Goal: Task Accomplishment & Management: Manage account settings

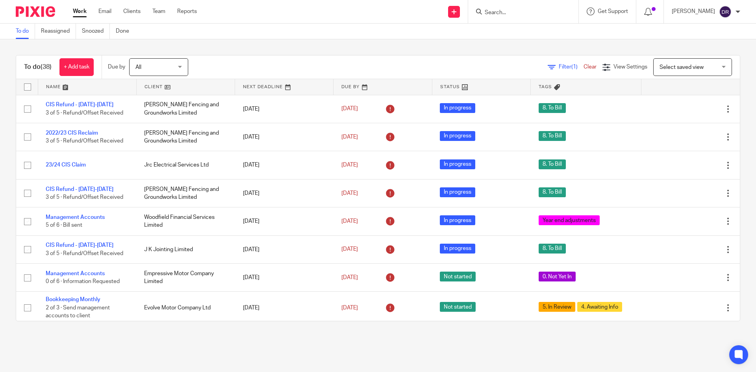
click at [41, 63] on h1 "To do (38)" at bounding box center [38, 67] width 28 height 8
click at [48, 82] on link at bounding box center [87, 87] width 98 height 16
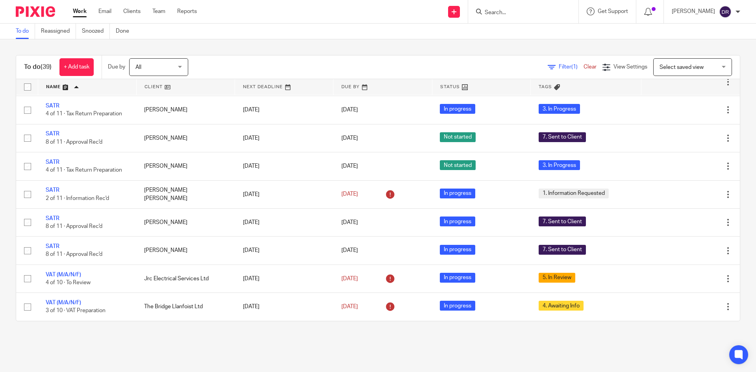
scroll to position [900, 0]
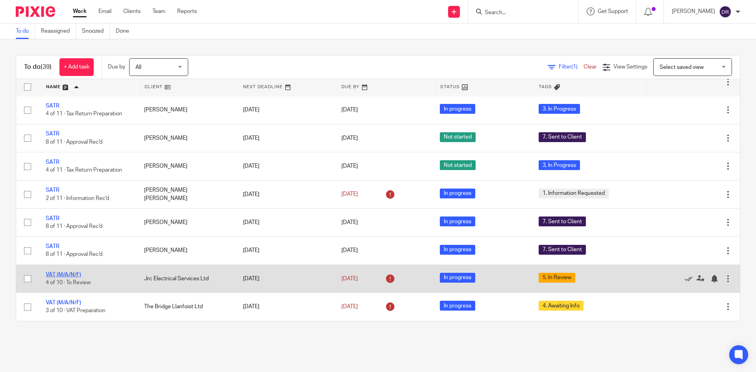
click at [69, 275] on link "VAT (M/A/N/F)" at bounding box center [63, 275] width 35 height 6
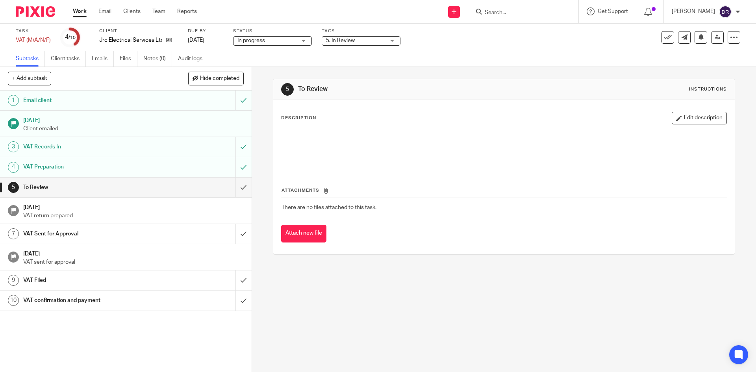
click at [380, 37] on span "5. In Review" at bounding box center [355, 41] width 59 height 8
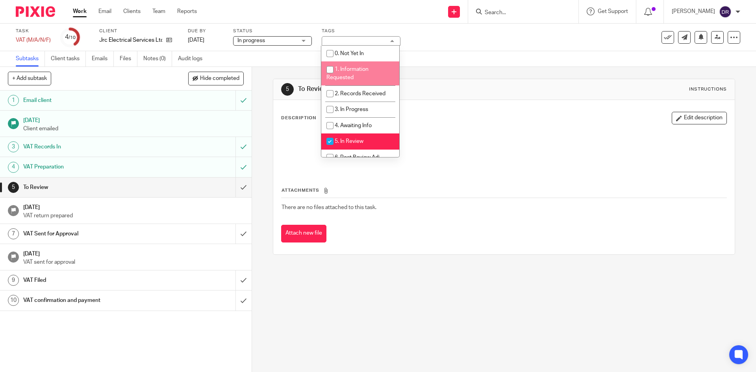
scroll to position [39, 0]
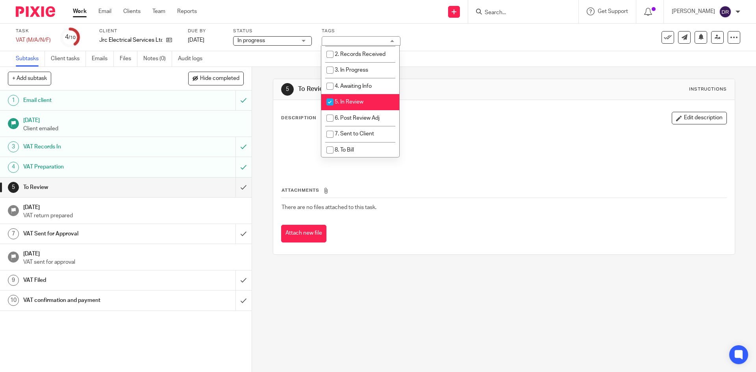
click at [365, 94] on li "5. In Review" at bounding box center [360, 102] width 78 height 16
checkbox input "false"
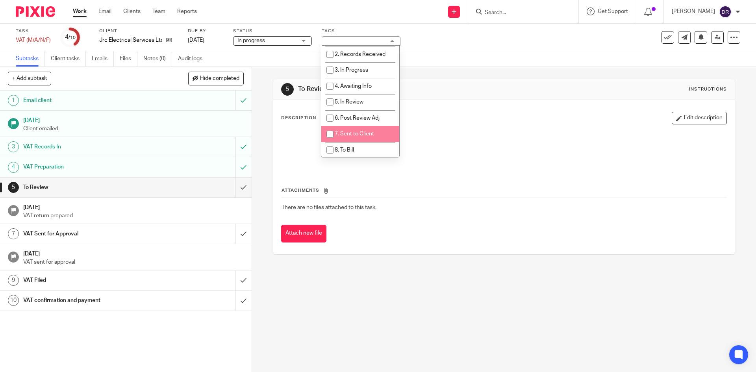
click at [365, 129] on li "7. Sent to Client" at bounding box center [360, 134] width 78 height 16
checkbox input "true"
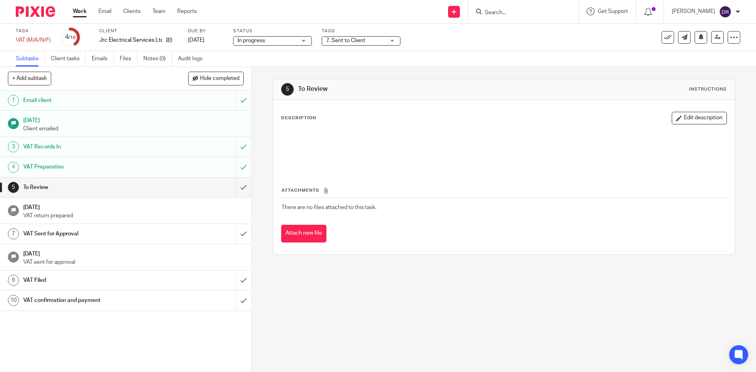
click at [348, 288] on div "5 To Review Instructions Description Edit description Attachments There are no …" at bounding box center [504, 219] width 504 height 305
click at [235, 183] on input "submit" at bounding box center [125, 187] width 251 height 20
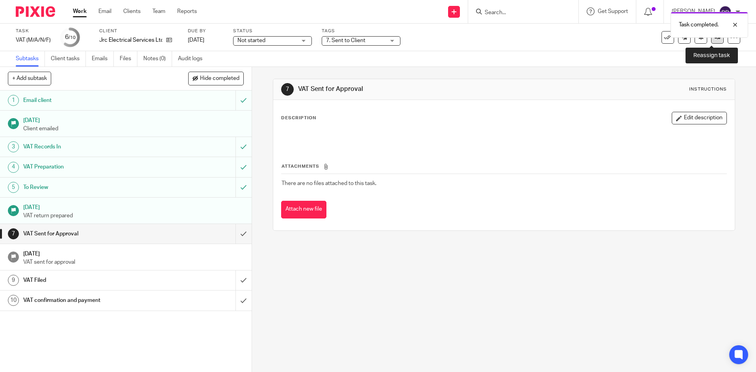
click at [715, 41] on link at bounding box center [717, 37] width 13 height 13
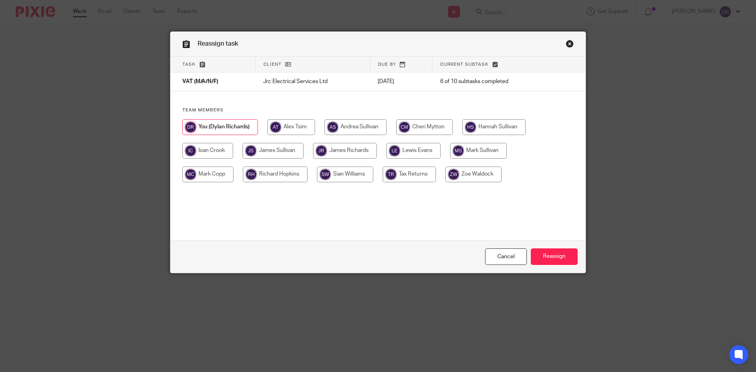
click at [416, 147] on input "radio" at bounding box center [413, 151] width 54 height 16
radio input "true"
click at [530, 248] on input "Reassign" at bounding box center [553, 256] width 47 height 17
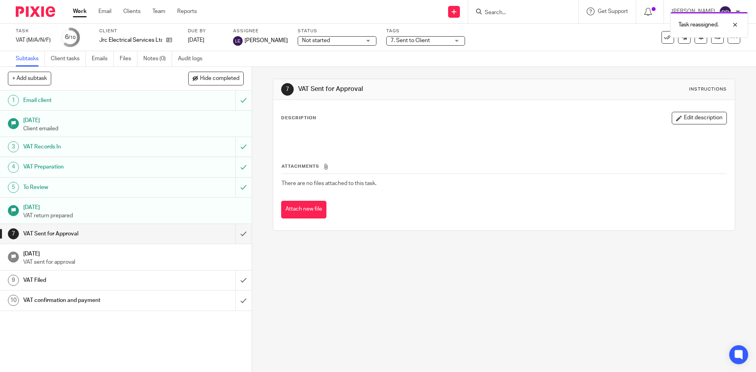
click at [35, 13] on img at bounding box center [35, 11] width 39 height 11
